Goal: Find specific page/section: Locate a particular part of the current website

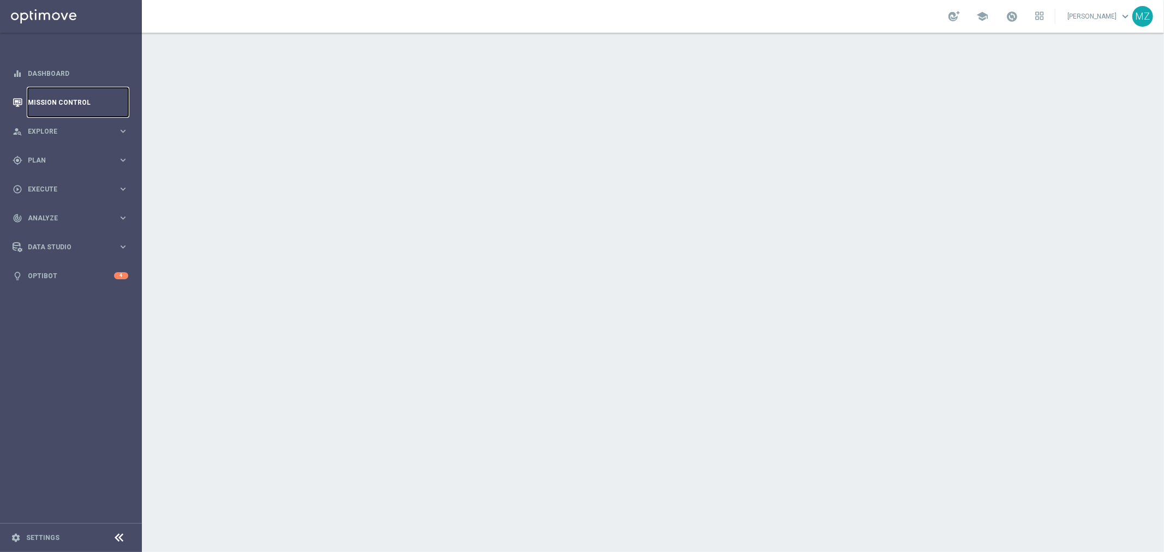
click at [67, 107] on link "Mission Control" at bounding box center [78, 102] width 100 height 29
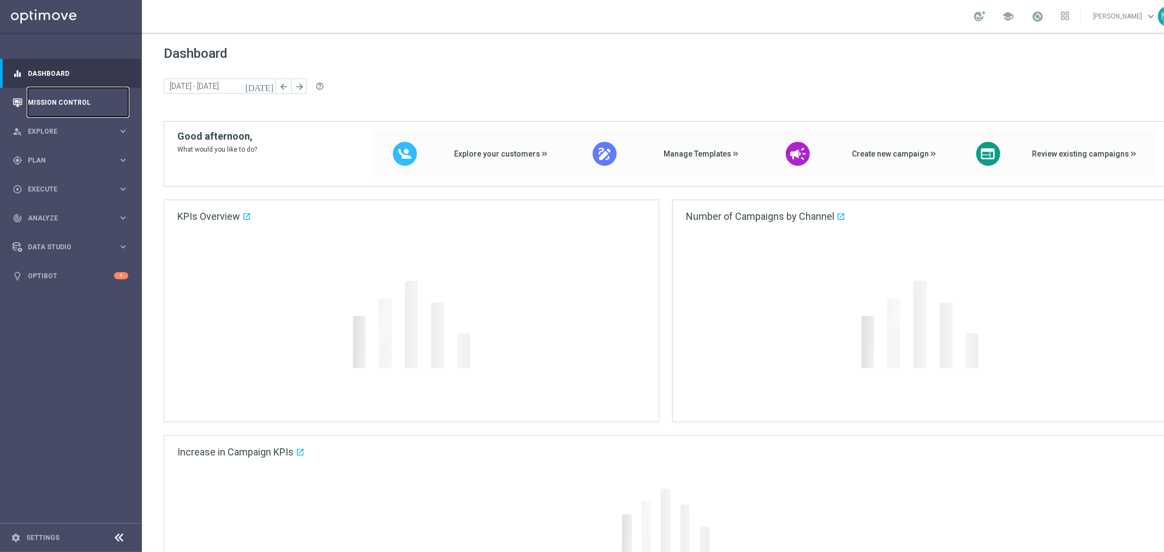
click at [74, 95] on link "Mission Control" at bounding box center [78, 102] width 100 height 29
click at [58, 97] on link "Mission Control" at bounding box center [78, 102] width 100 height 29
